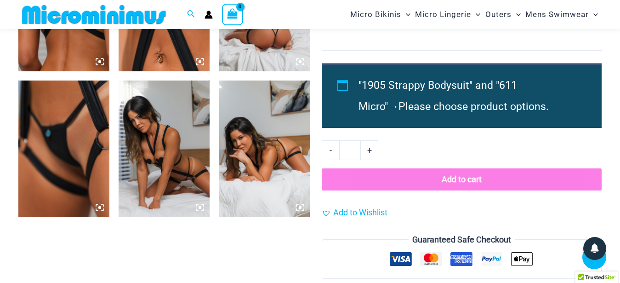
scroll to position [742, 0]
click at [264, 153] on img at bounding box center [264, 148] width 91 height 137
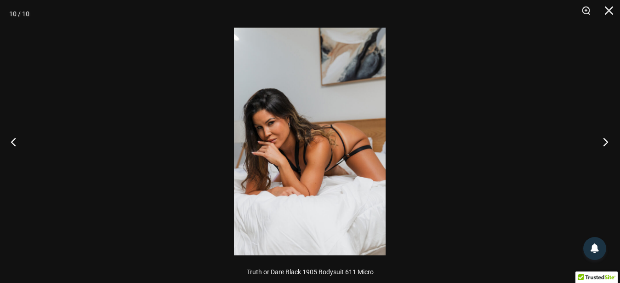
click at [603, 146] on button "Next" at bounding box center [603, 142] width 34 height 46
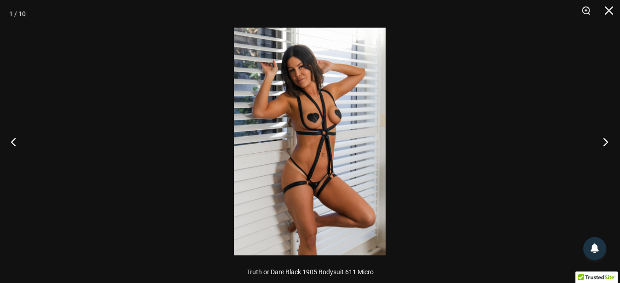
click at [603, 147] on button "Next" at bounding box center [603, 142] width 34 height 46
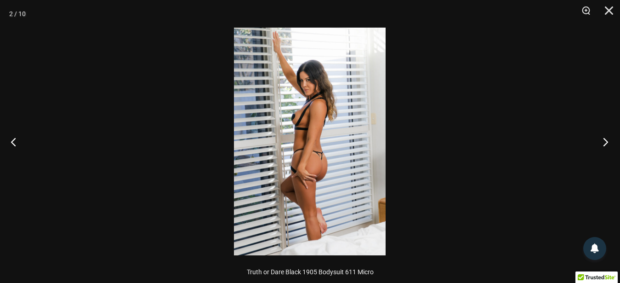
click at [603, 147] on button "Next" at bounding box center [603, 142] width 34 height 46
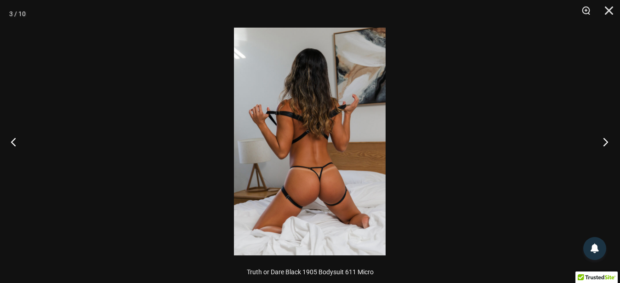
click at [603, 146] on button "Next" at bounding box center [603, 142] width 34 height 46
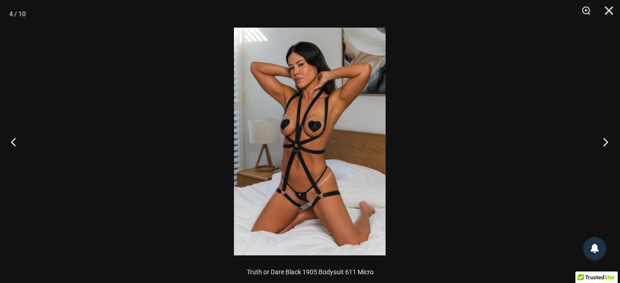
click at [603, 146] on button "Next" at bounding box center [603, 142] width 34 height 46
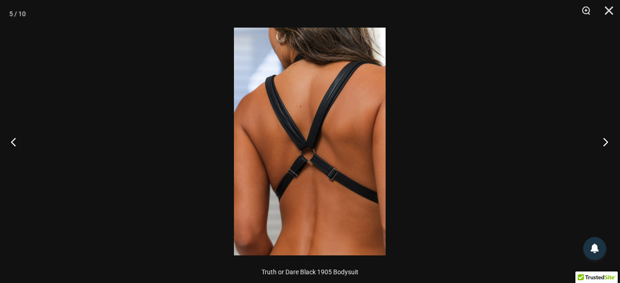
click at [603, 146] on button "Next" at bounding box center [603, 142] width 34 height 46
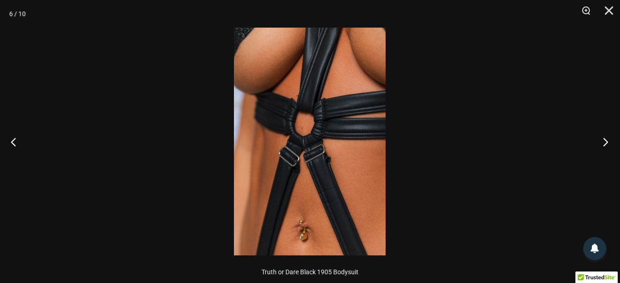
click at [603, 145] on button "Next" at bounding box center [603, 142] width 34 height 46
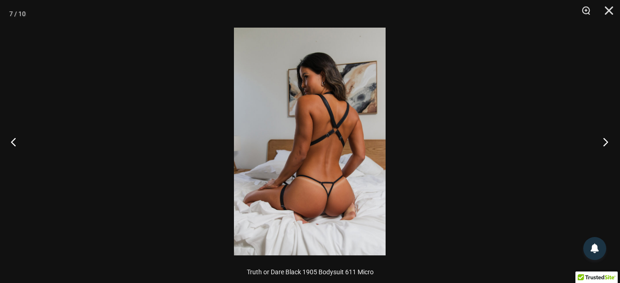
click at [603, 145] on button "Next" at bounding box center [603, 142] width 34 height 46
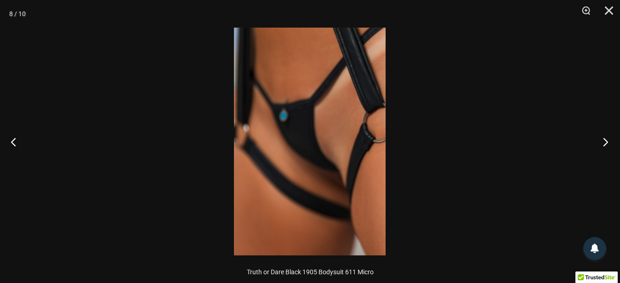
click at [603, 145] on button "Next" at bounding box center [603, 142] width 34 height 46
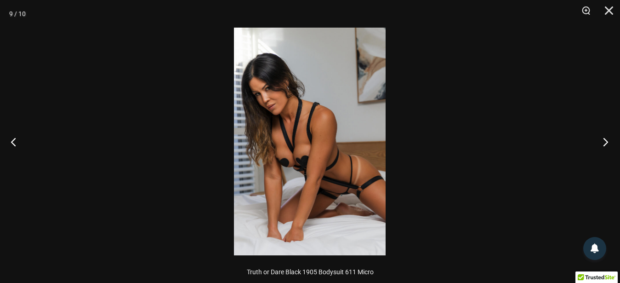
click at [603, 145] on button "Next" at bounding box center [603, 142] width 34 height 46
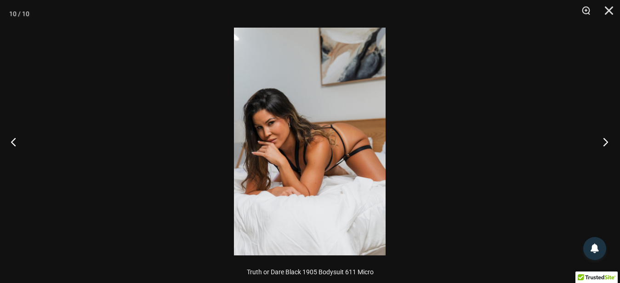
click at [603, 144] on button "Next" at bounding box center [603, 142] width 34 height 46
